Goal: Navigation & Orientation: Understand site structure

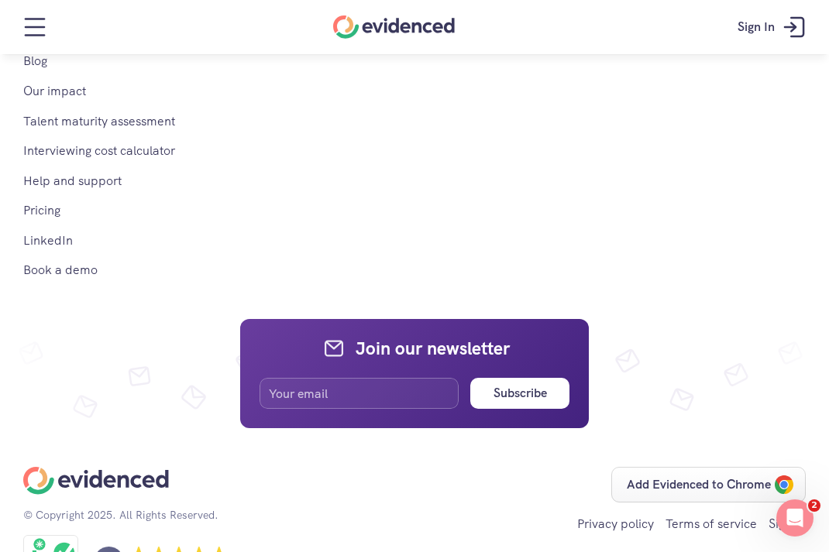
scroll to position [2238, 0]
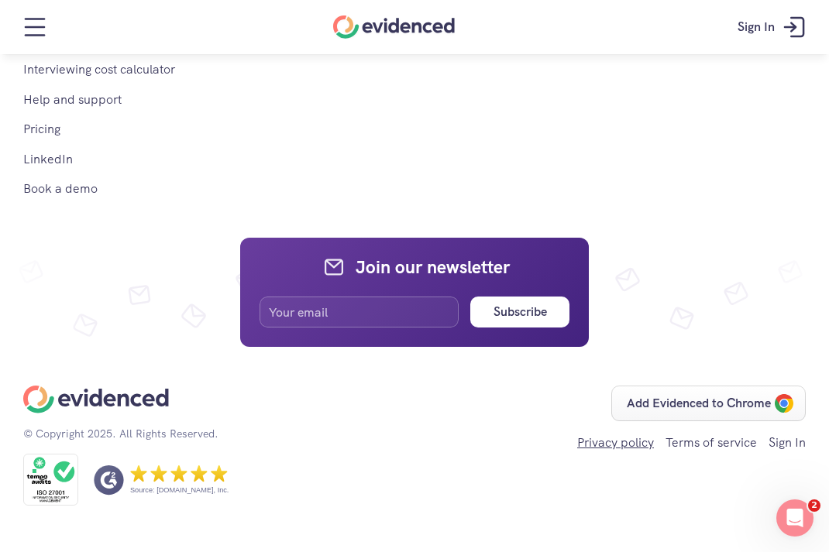
click at [605, 438] on link "Privacy policy" at bounding box center [615, 443] width 77 height 16
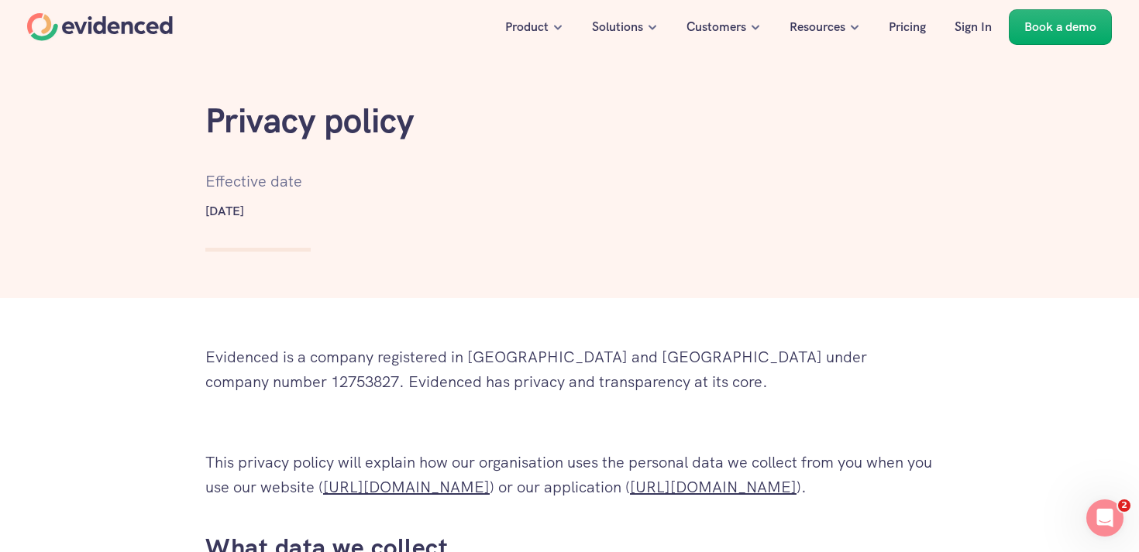
click at [117, 37] on div "Home" at bounding box center [100, 27] width 146 height 28
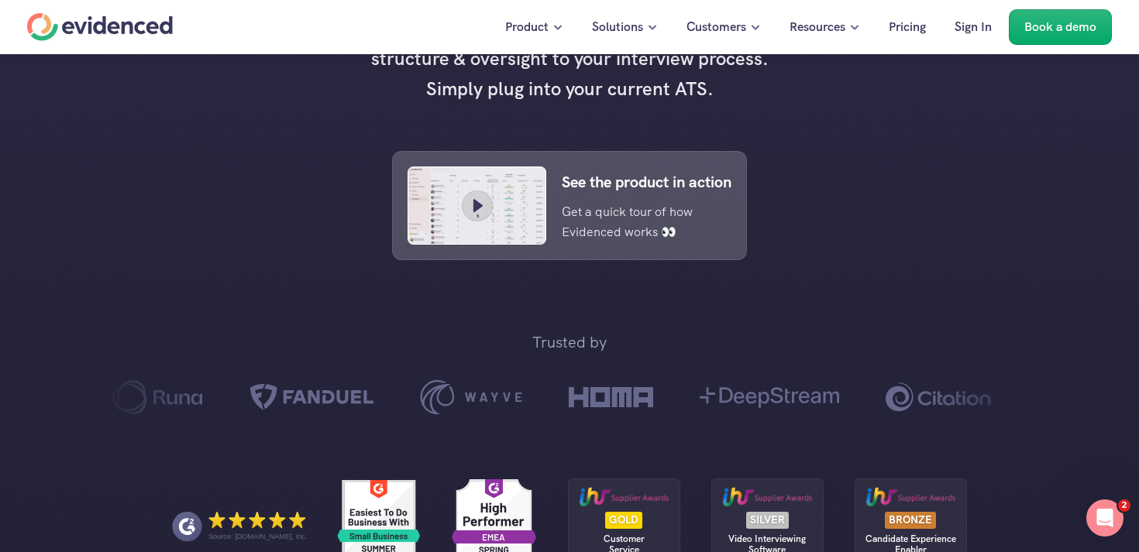
scroll to position [634, 0]
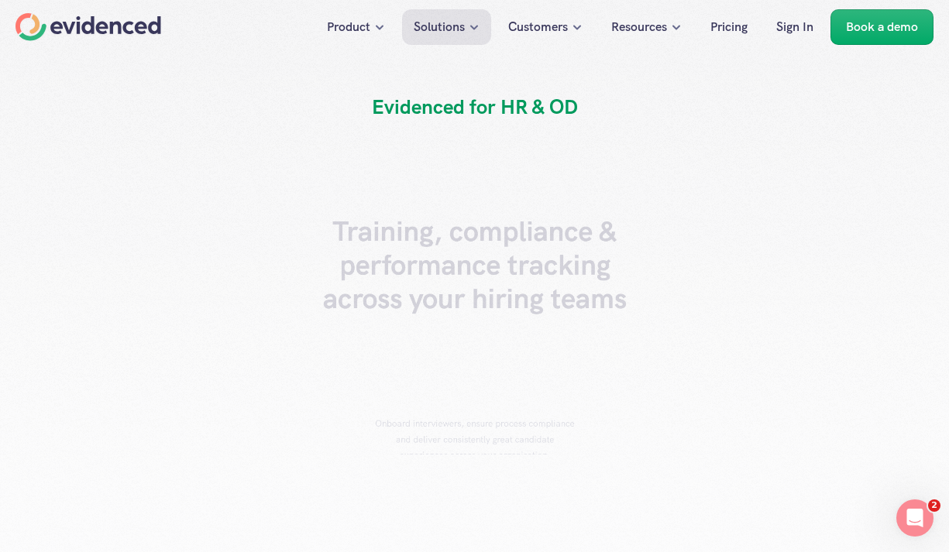
scroll to position [58, 0]
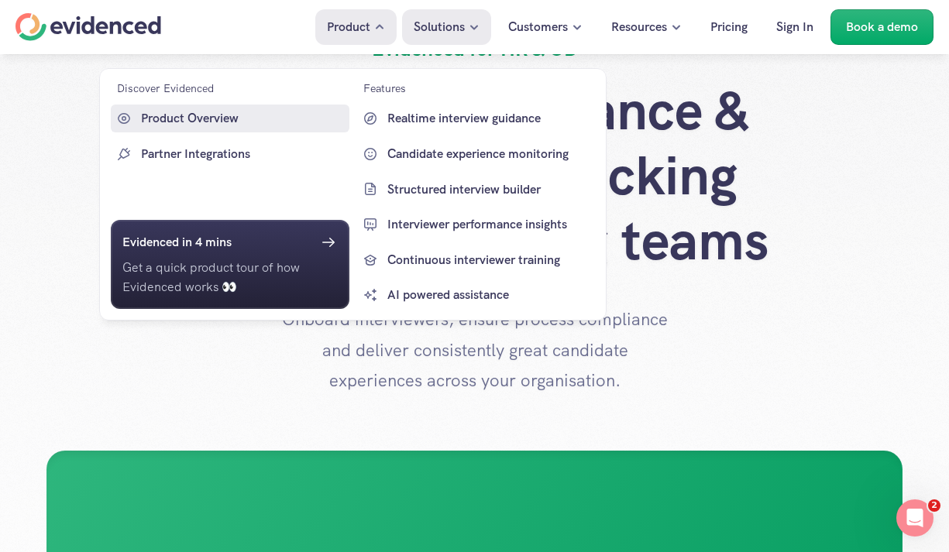
click at [268, 119] on p "Product Overview" at bounding box center [243, 118] width 204 height 20
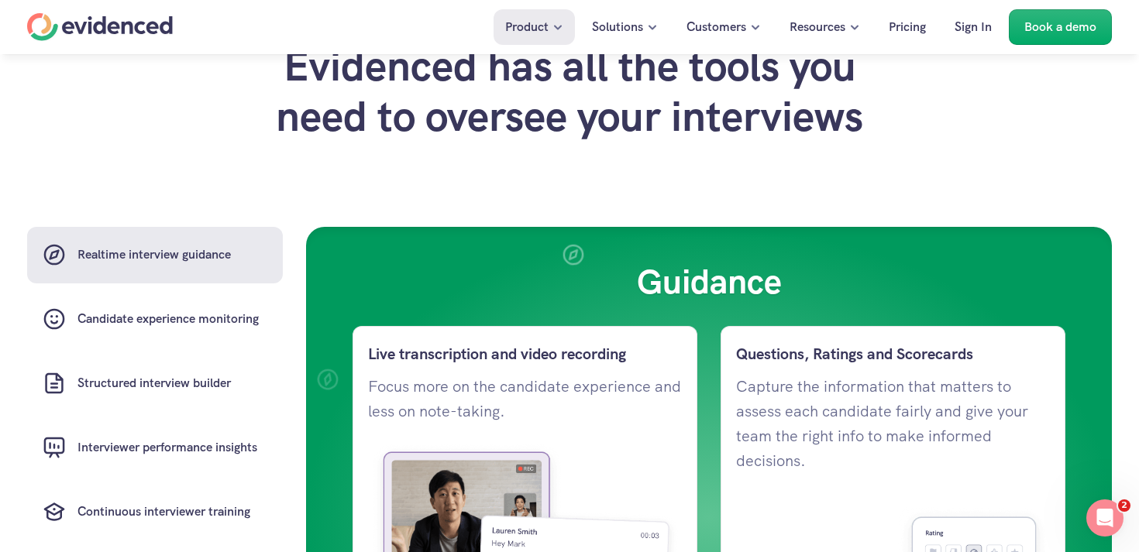
scroll to position [1291, 0]
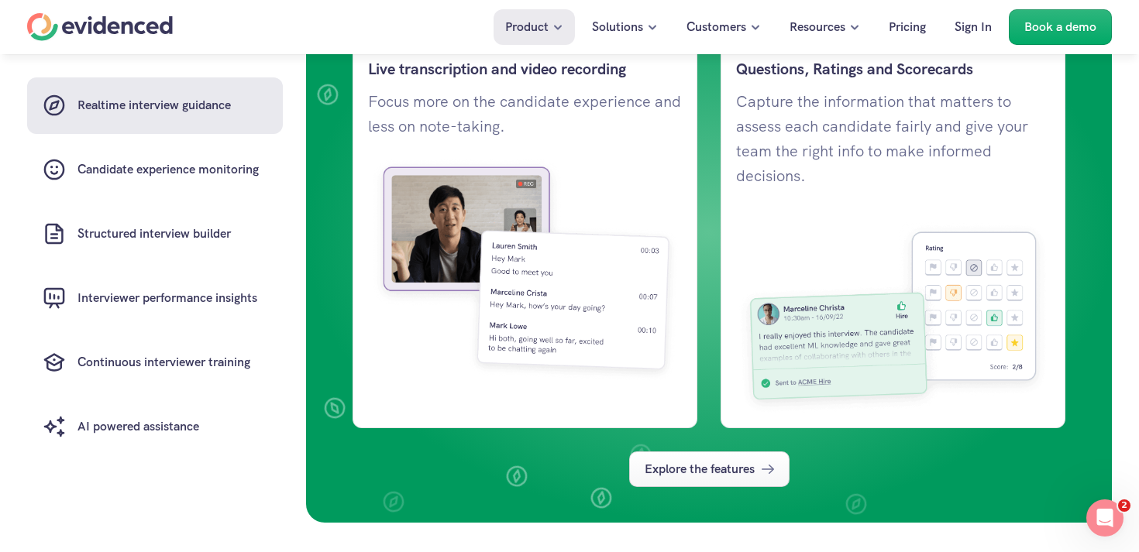
click at [132, 15] on div "Home" at bounding box center [100, 27] width 146 height 28
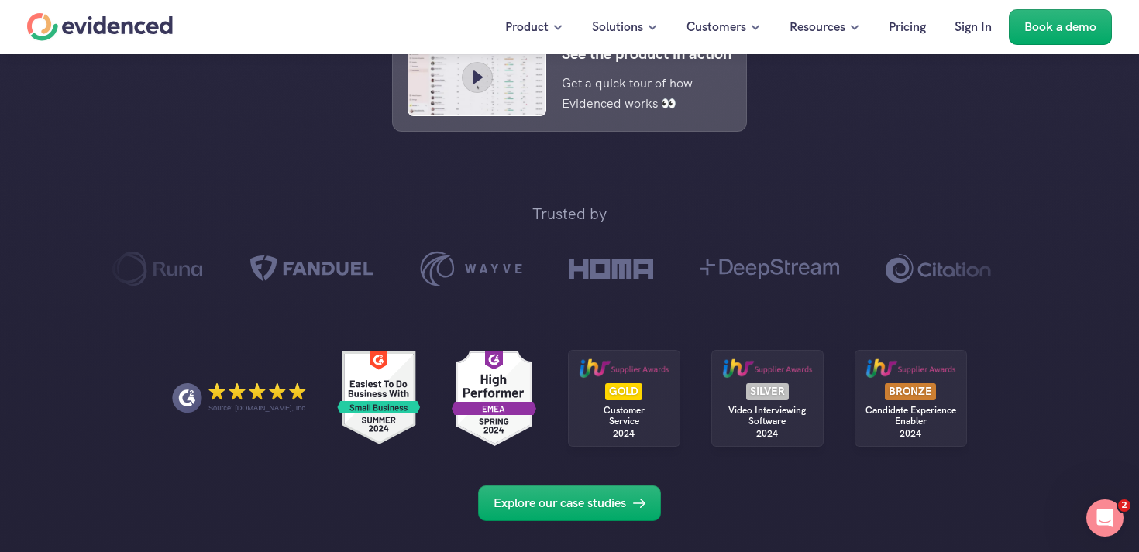
scroll to position [801, 0]
